Goal: Transaction & Acquisition: Purchase product/service

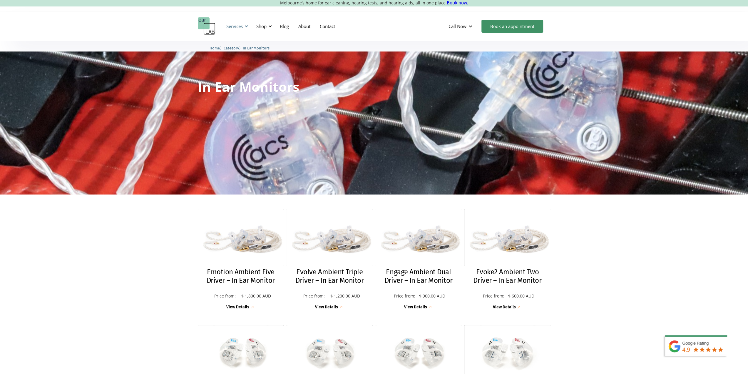
click at [248, 25] on div at bounding box center [246, 26] width 4 height 4
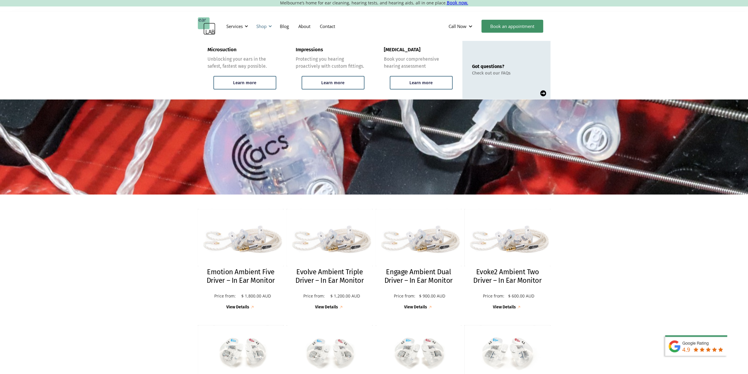
click at [265, 26] on div "Shop" at bounding box center [261, 26] width 10 height 6
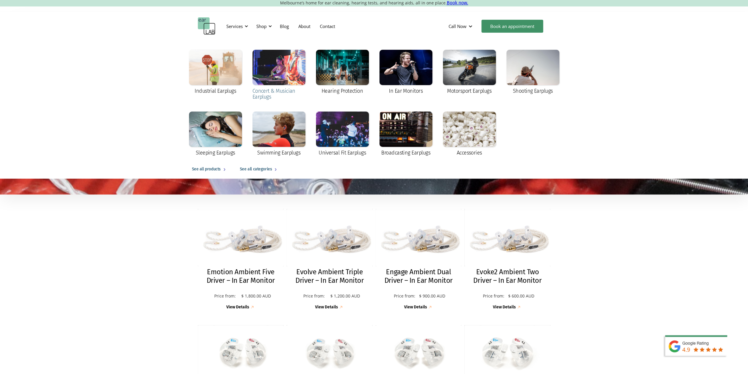
click at [265, 93] on div "Concert & Musician Earplugs" at bounding box center [279, 94] width 53 height 12
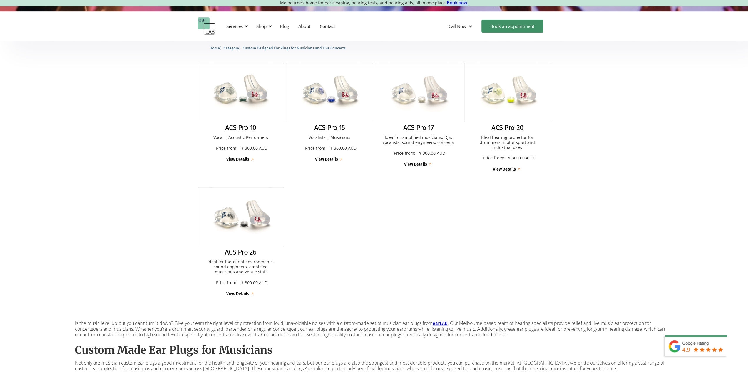
scroll to position [146, 0]
click at [329, 126] on h2 "ACS Pro 15" at bounding box center [329, 127] width 31 height 9
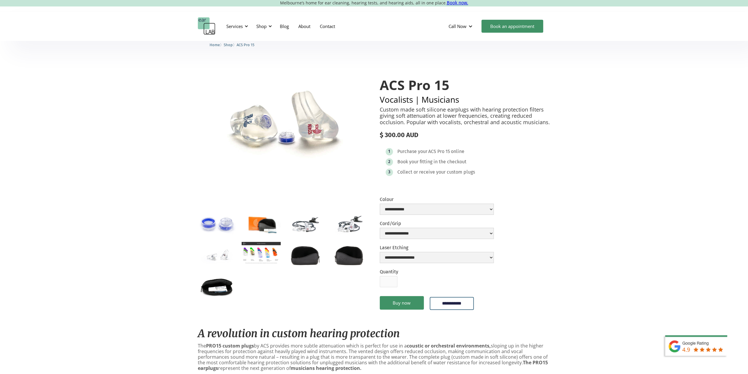
click at [301, 230] on img "open lightbox" at bounding box center [305, 224] width 39 height 26
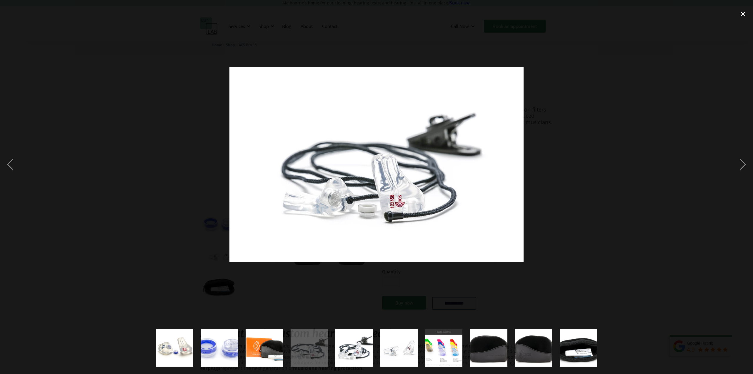
click at [740, 14] on div "close lightbox" at bounding box center [743, 13] width 20 height 13
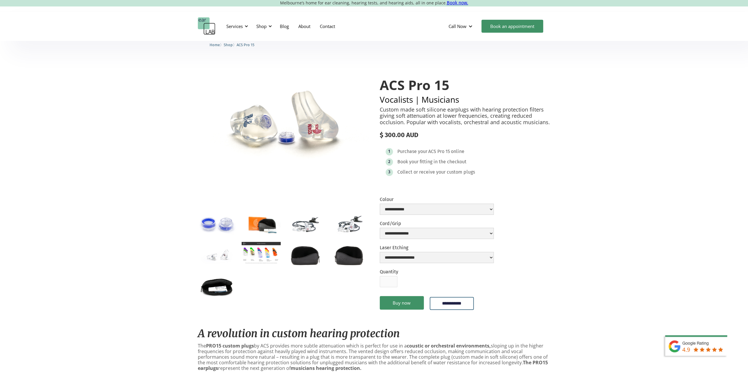
click at [220, 256] on img "open lightbox" at bounding box center [217, 255] width 39 height 26
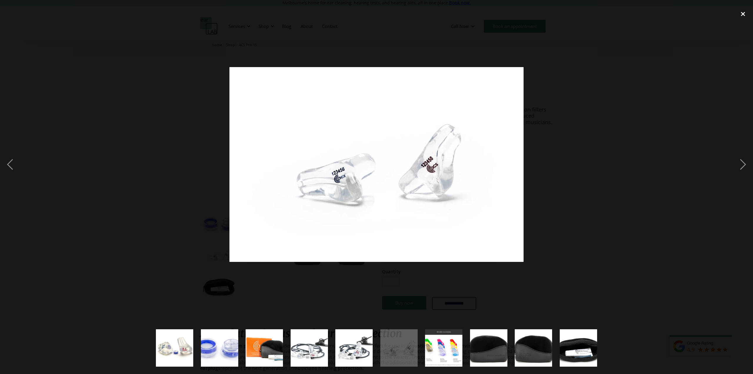
click at [742, 14] on div "close lightbox" at bounding box center [743, 13] width 20 height 13
